Goal: Information Seeking & Learning: Find specific page/section

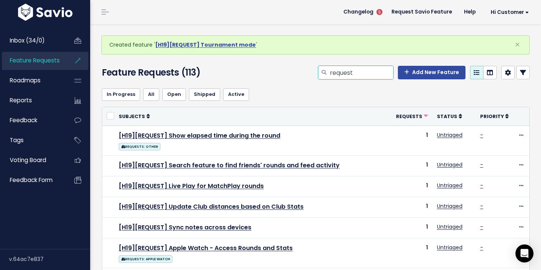
click at [381, 66] on input "request" at bounding box center [361, 73] width 64 height 14
drag, startPoint x: 386, startPoint y: 72, endPoint x: 359, endPoint y: 72, distance: 26.3
click at [359, 72] on input "distancerequest" at bounding box center [361, 73] width 64 height 14
type input "distance"
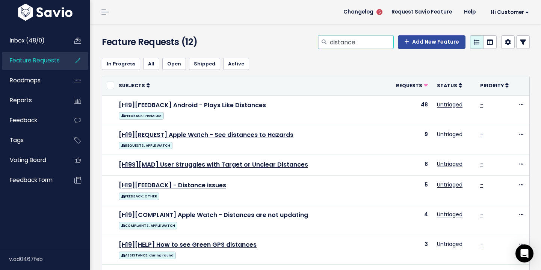
drag, startPoint x: 362, startPoint y: 42, endPoint x: 295, endPoint y: 42, distance: 66.8
click at [295, 42] on div "distance Add New Feature" at bounding box center [388, 43] width 293 height 17
type input "bug"
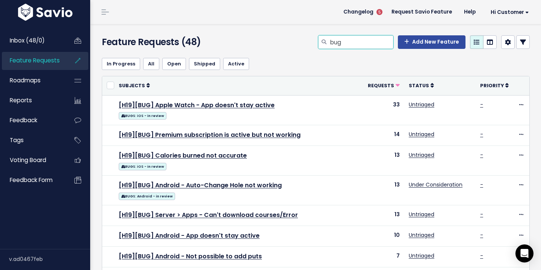
click at [359, 41] on input "bug" at bounding box center [361, 42] width 64 height 14
type input "bug android"
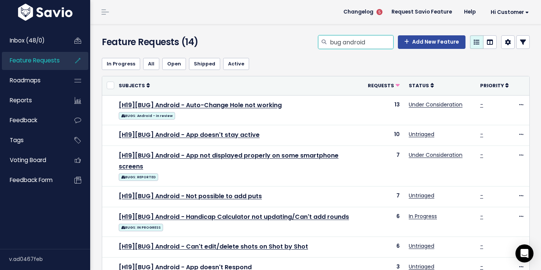
drag, startPoint x: 382, startPoint y: 44, endPoint x: 309, endPoint y: 44, distance: 72.8
click at [309, 44] on div "bug android Add New Feature" at bounding box center [388, 43] width 293 height 17
type input "s"
type input "distance"
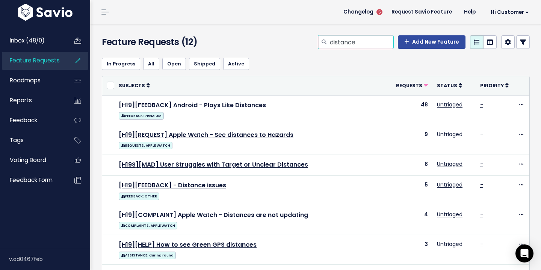
click at [360, 44] on input "distance" at bounding box center [361, 42] width 64 height 14
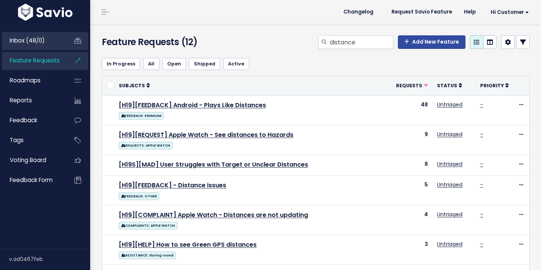
click at [41, 47] on link "Inbox (48/0)" at bounding box center [32, 40] width 60 height 17
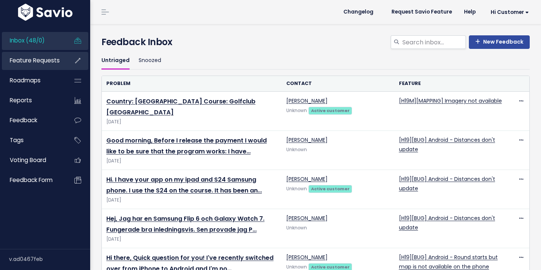
click at [45, 63] on span "Feature Requests" at bounding box center [35, 60] width 50 height 8
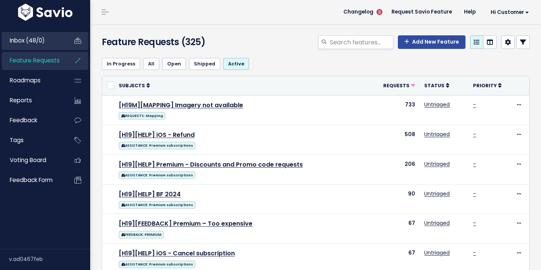
click at [45, 44] on link "Inbox (48/0)" at bounding box center [32, 40] width 60 height 17
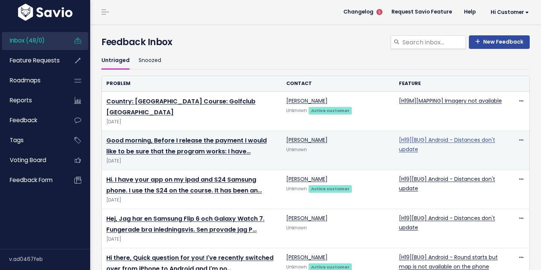
click at [432, 139] on link "[H19][BUG] Android - Distances don't update" at bounding box center [447, 144] width 96 height 17
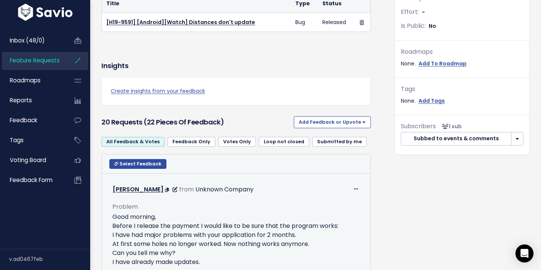
scroll to position [233, 0]
